Goal: Task Accomplishment & Management: Use online tool/utility

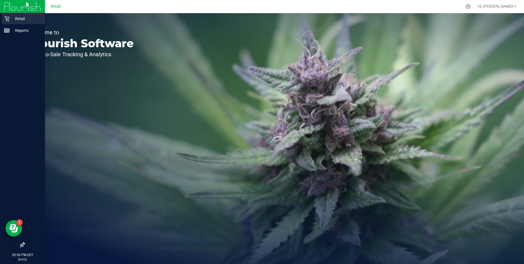
click at [6, 18] on icon at bounding box center [6, 18] width 5 height 5
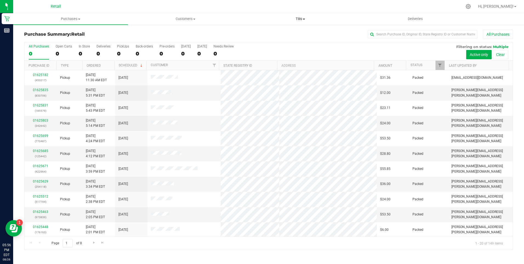
click at [305, 19] on span at bounding box center [304, 19] width 2 height 1
click at [269, 33] on span "Manage tills" at bounding box center [261, 33] width 37 height 5
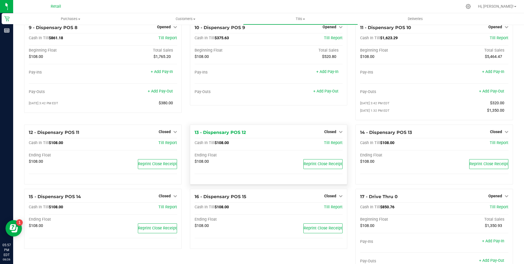
scroll to position [307, 0]
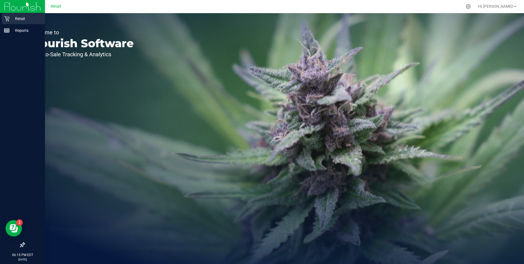
click at [10, 21] on p "Retail" at bounding box center [26, 18] width 33 height 7
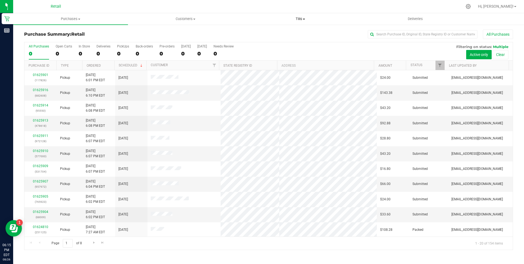
click at [303, 19] on span at bounding box center [304, 19] width 2 height 1
click at [262, 32] on span "Manage tills" at bounding box center [261, 33] width 37 height 5
